Goal: Find specific page/section: Find specific page/section

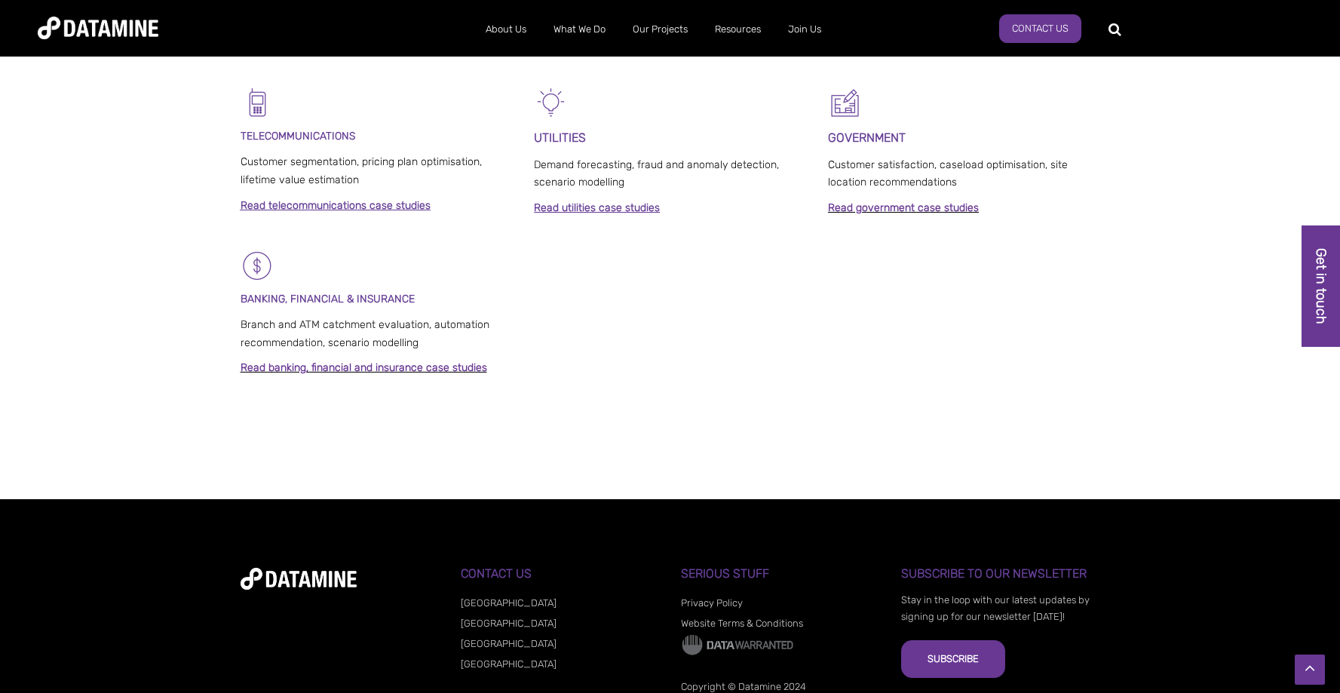
scroll to position [1145, 0]
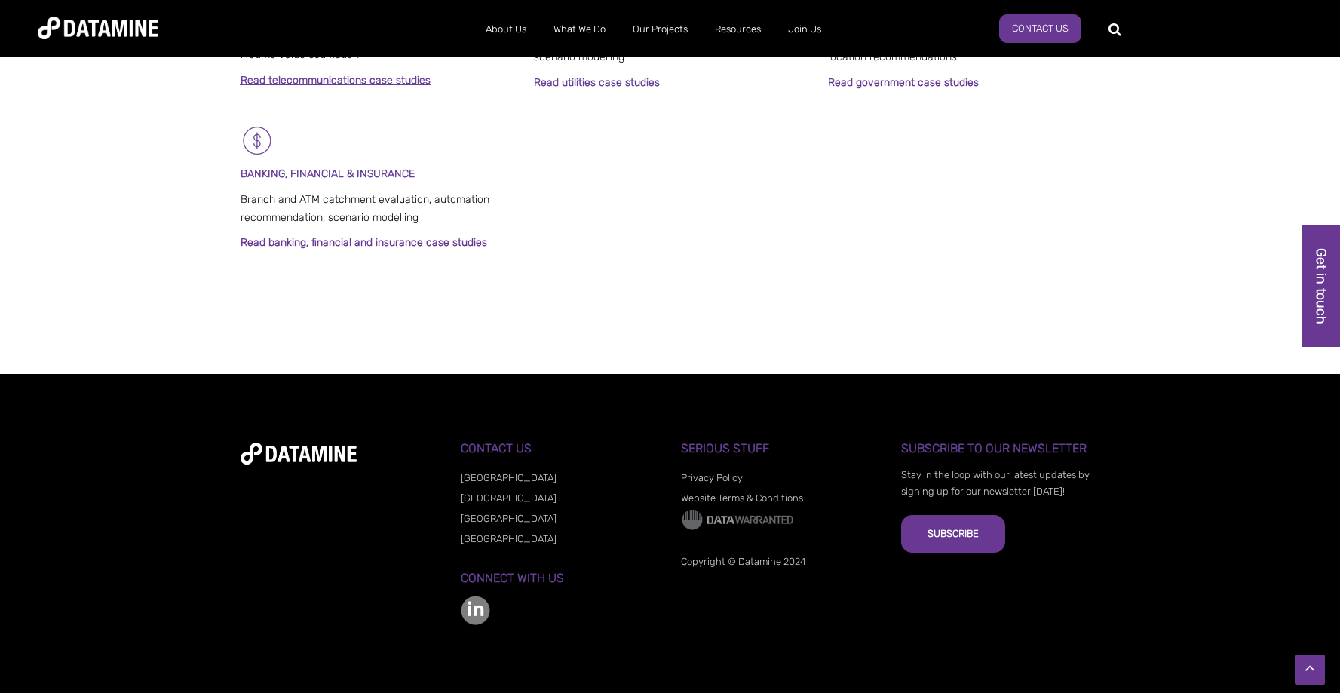
click at [486, 515] on link "[GEOGRAPHIC_DATA]" at bounding box center [509, 518] width 96 height 11
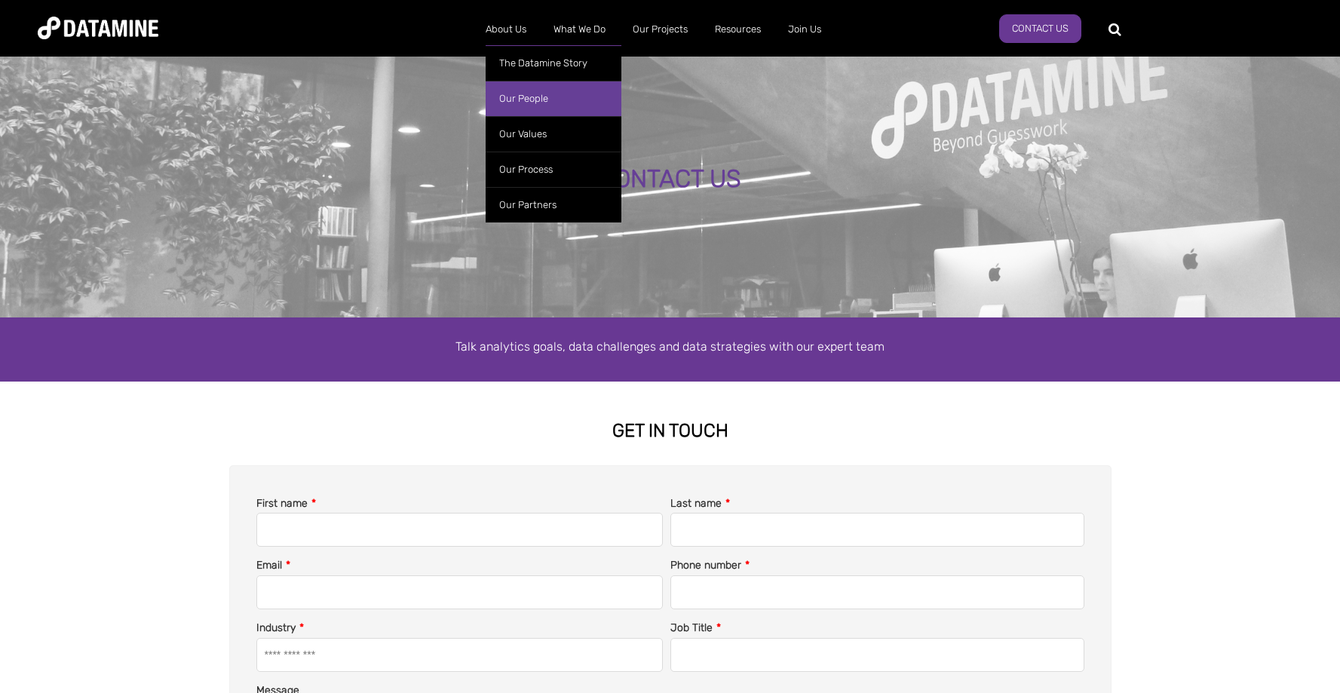
click at [519, 103] on link "Our People" at bounding box center [554, 98] width 136 height 35
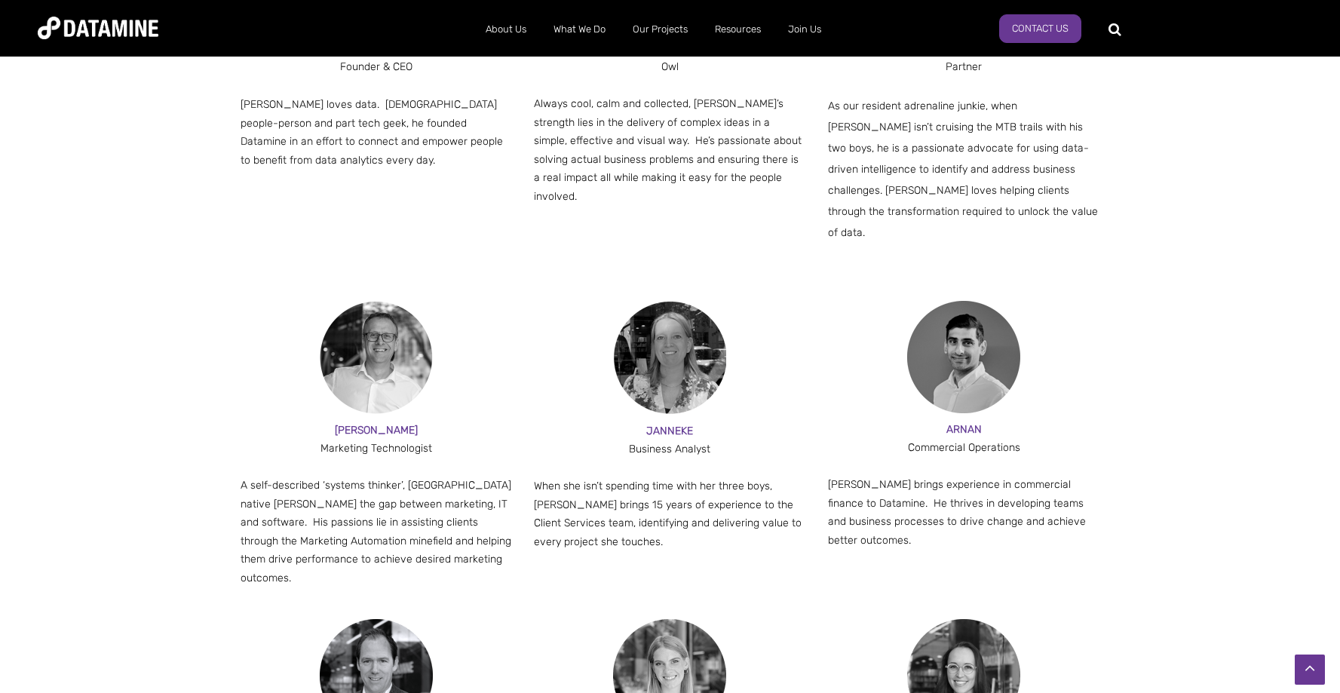
scroll to position [1114, 0]
